Goal: Transaction & Acquisition: Purchase product/service

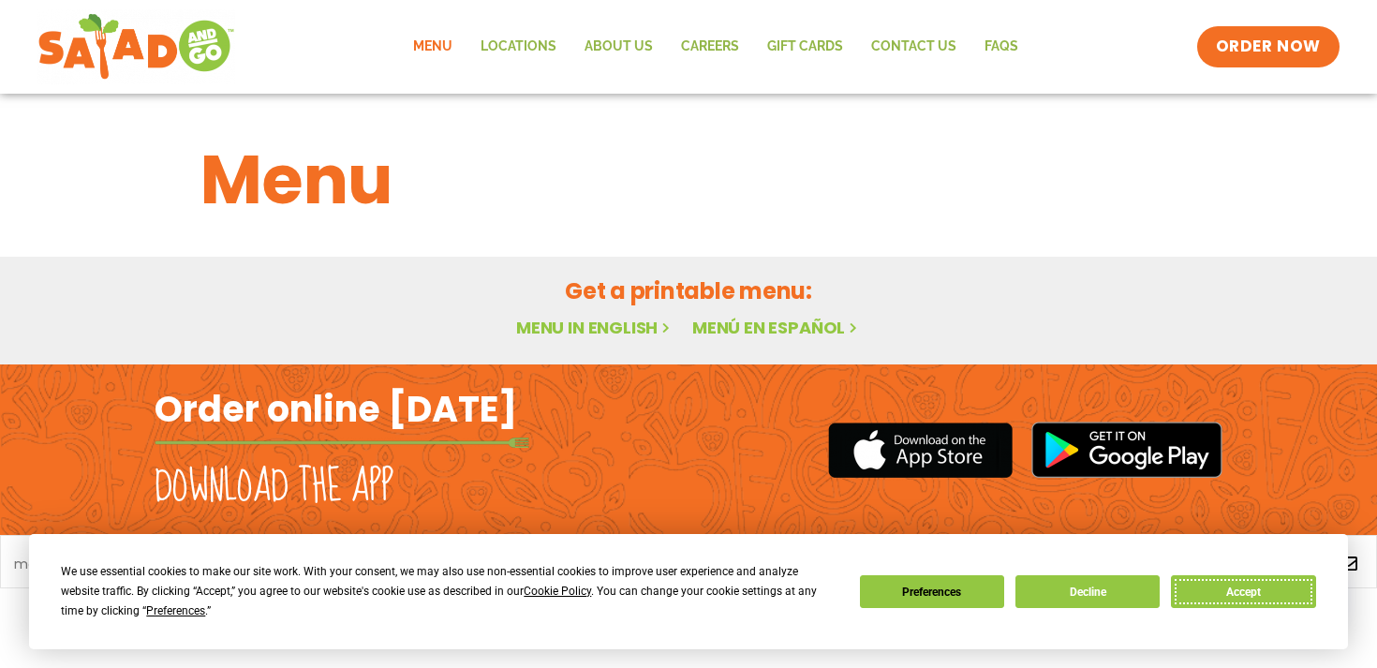
click at [1264, 588] on button "Accept" at bounding box center [1243, 591] width 144 height 33
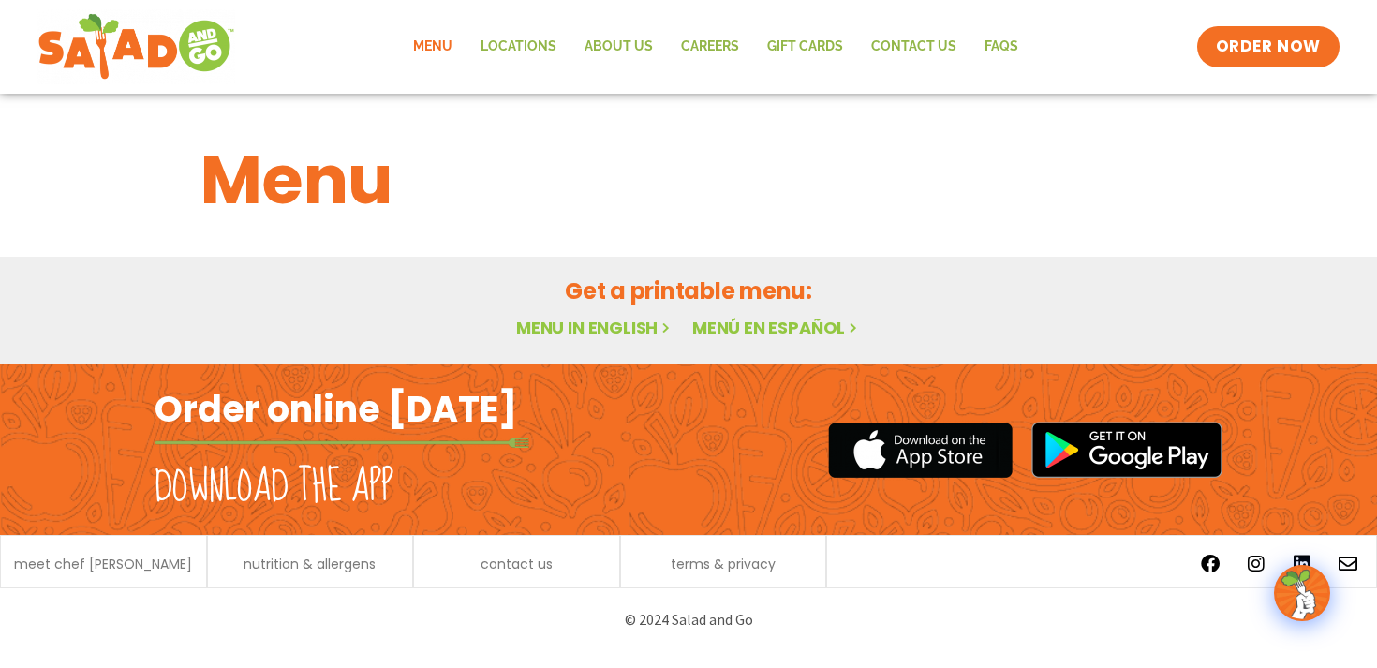
click at [435, 42] on link "Menu" at bounding box center [432, 46] width 67 height 43
click at [595, 331] on link "Menu in English" at bounding box center [594, 327] width 157 height 23
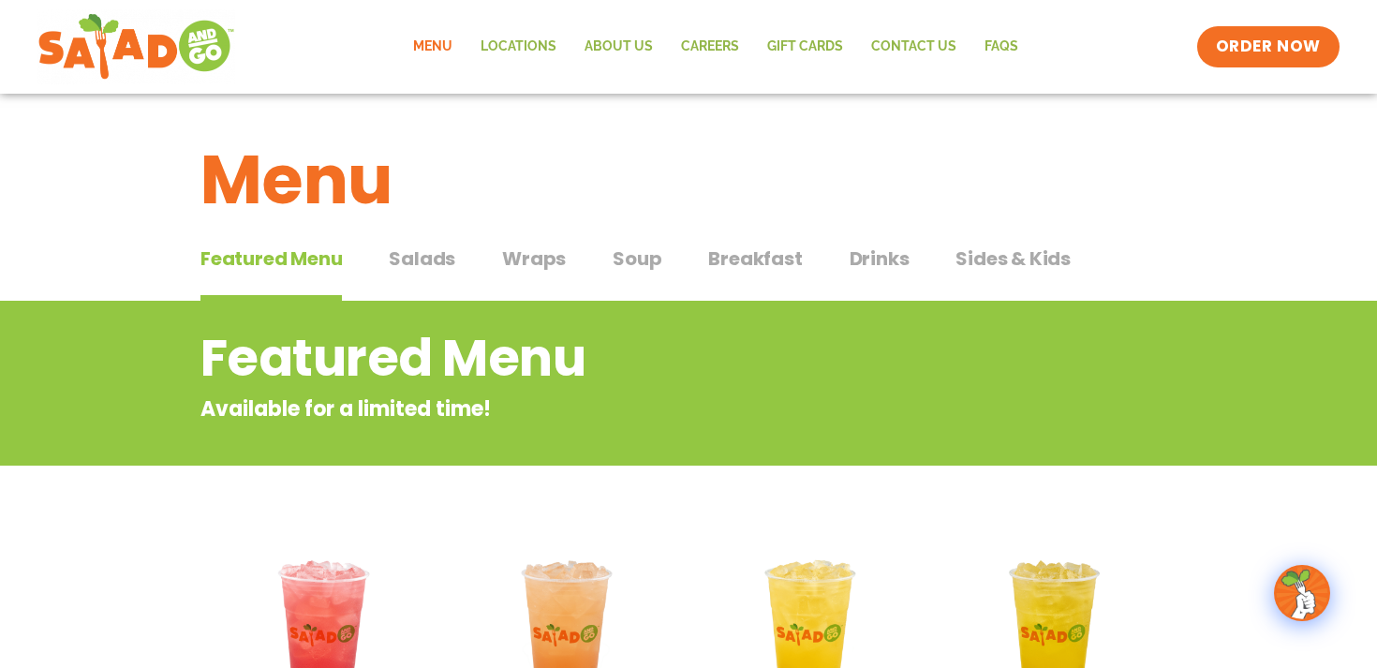
click at [424, 259] on span "Salads" at bounding box center [422, 259] width 67 height 28
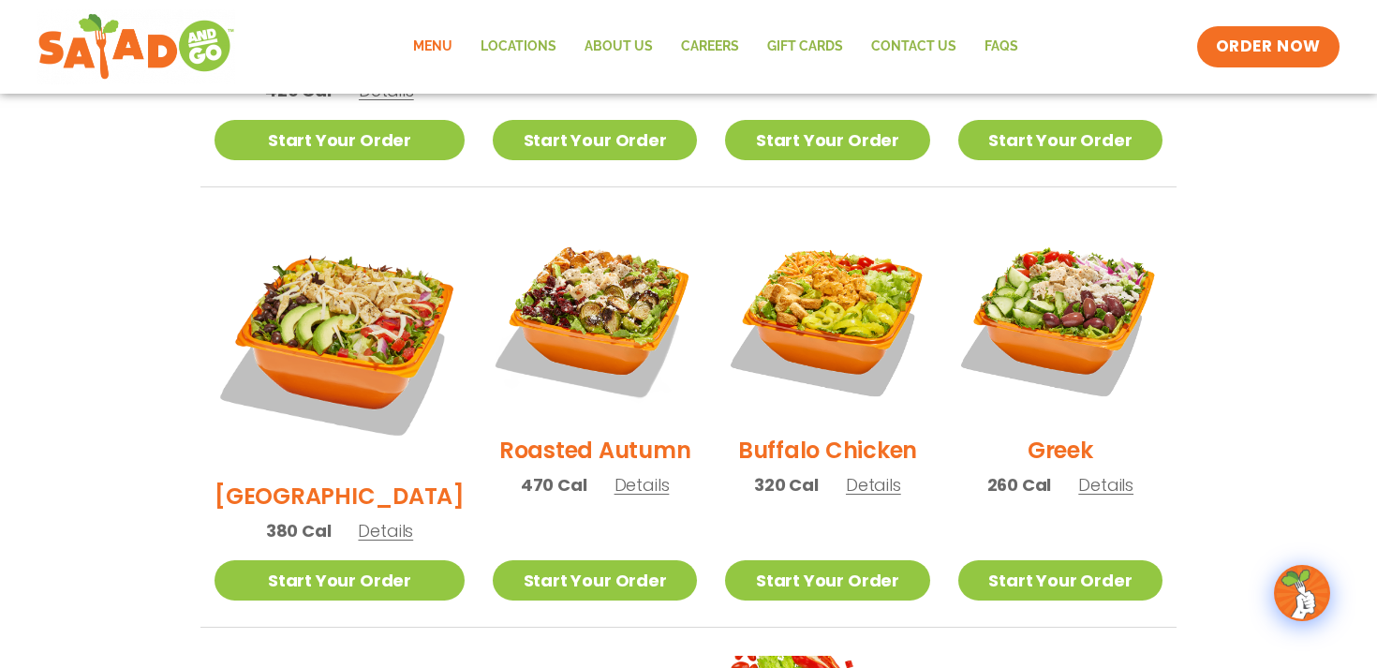
scroll to position [884, 0]
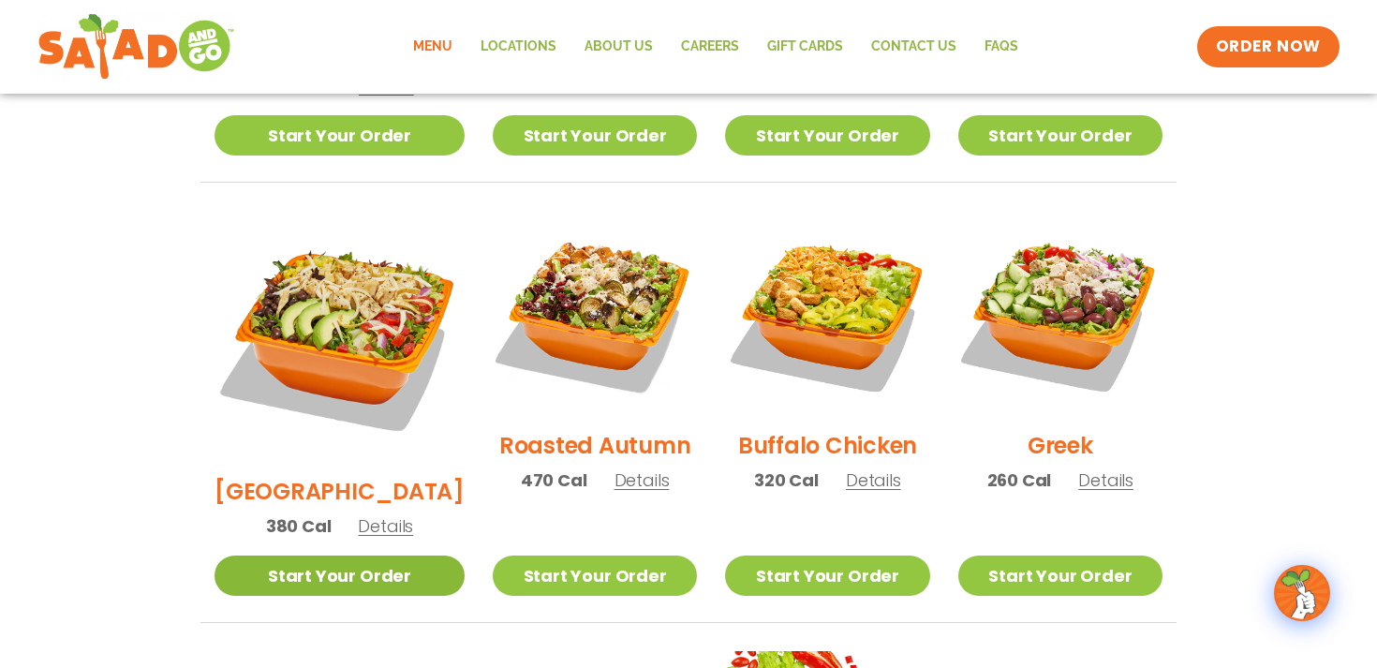
click at [313, 556] on link "Start Your Order" at bounding box center [340, 576] width 250 height 40
